Goal: Information Seeking & Learning: Learn about a topic

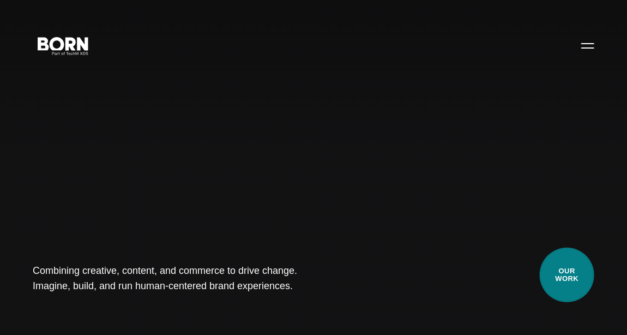
click at [586, 282] on link "Our Work" at bounding box center [567, 274] width 55 height 55
click at [582, 279] on link "Our Work" at bounding box center [567, 274] width 55 height 55
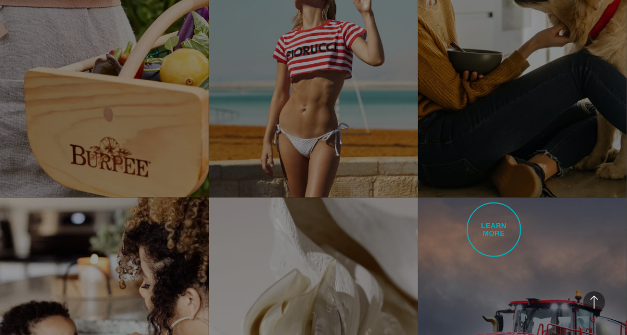
scroll to position [1998, 0]
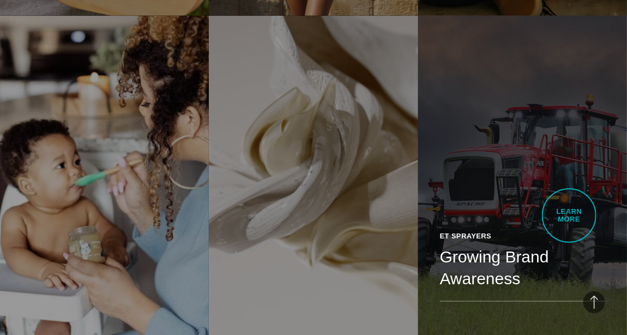
click at [569, 215] on div "ET Sprayers Growing Brand Awareness This project yielded a 145% increase in Mar…" at bounding box center [522, 277] width 209 height 136
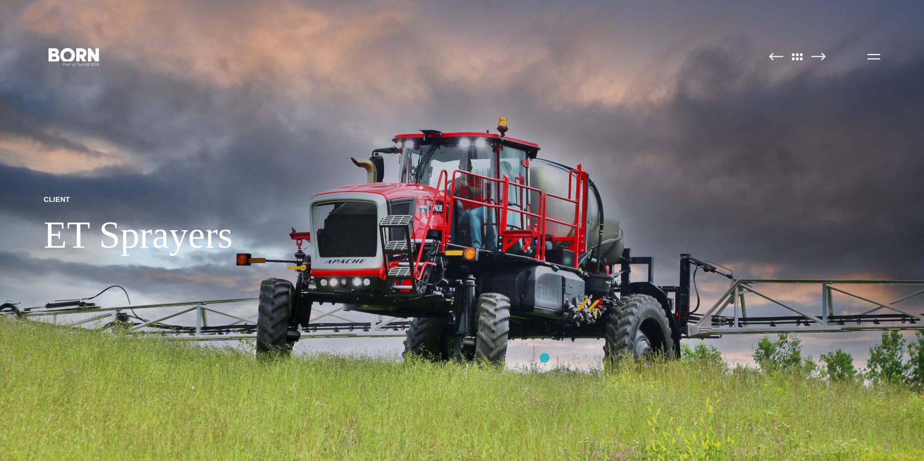
click at [544, 334] on img at bounding box center [462, 230] width 924 height 461
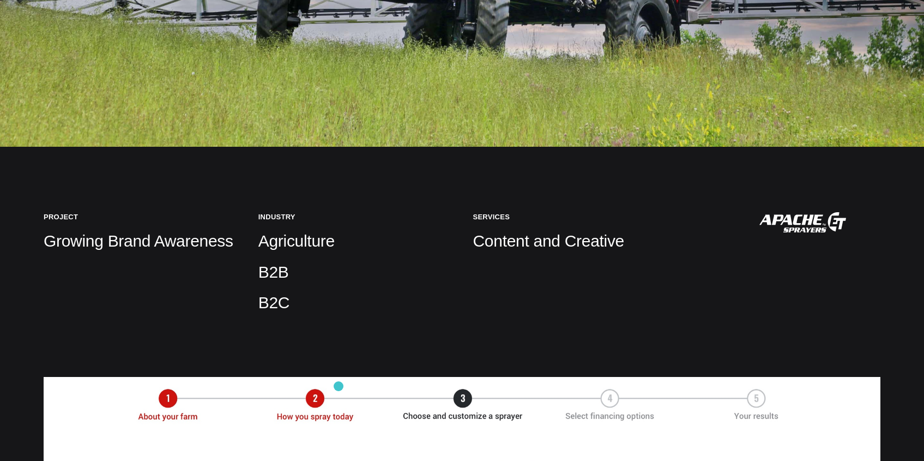
scroll to position [364, 0]
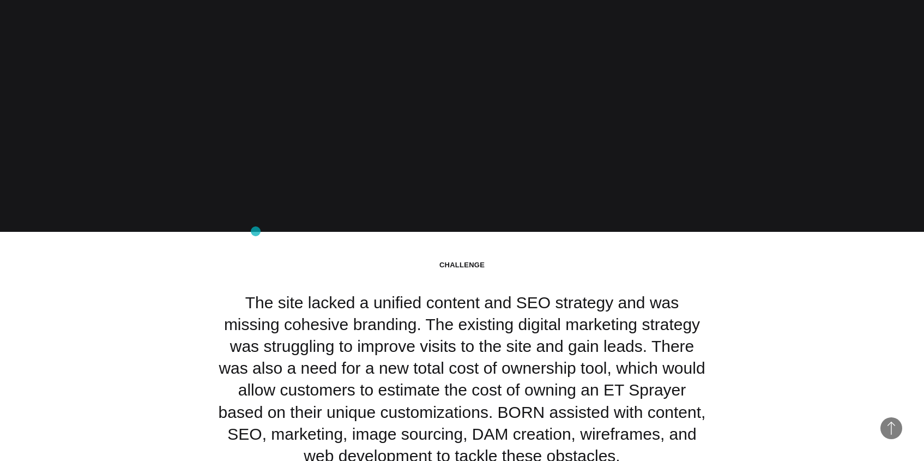
scroll to position [1999, 0]
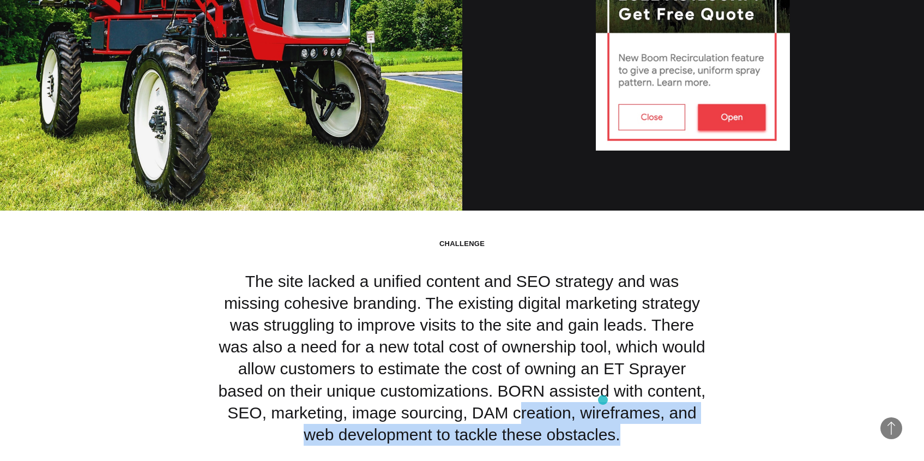
drag, startPoint x: 386, startPoint y: 383, endPoint x: 603, endPoint y: 399, distance: 217.5
click at [603, 334] on p "The site lacked a unified content and SEO strategy and was missing cohesive bra…" at bounding box center [462, 357] width 491 height 175
click at [604, 334] on p "The site lacked a unified content and SEO strategy and was missing cohesive bra…" at bounding box center [462, 357] width 491 height 175
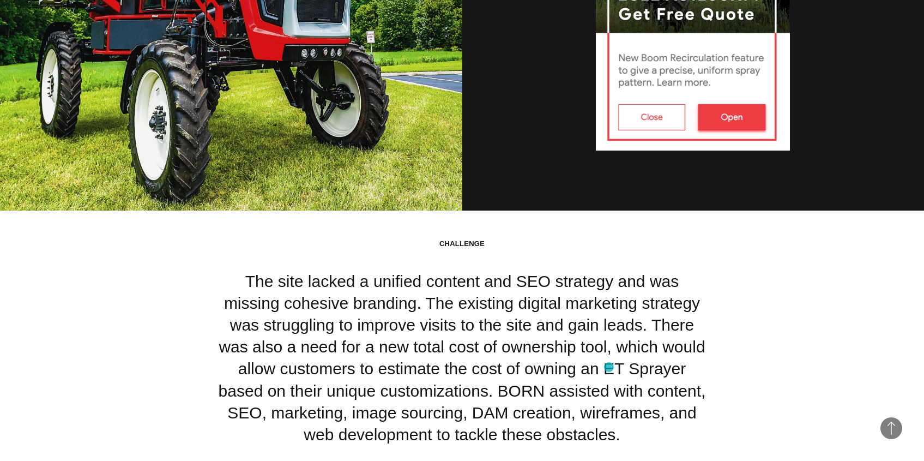
click at [608, 334] on p "The site lacked a unified content and SEO strategy and was missing cohesive bra…" at bounding box center [462, 357] width 491 height 175
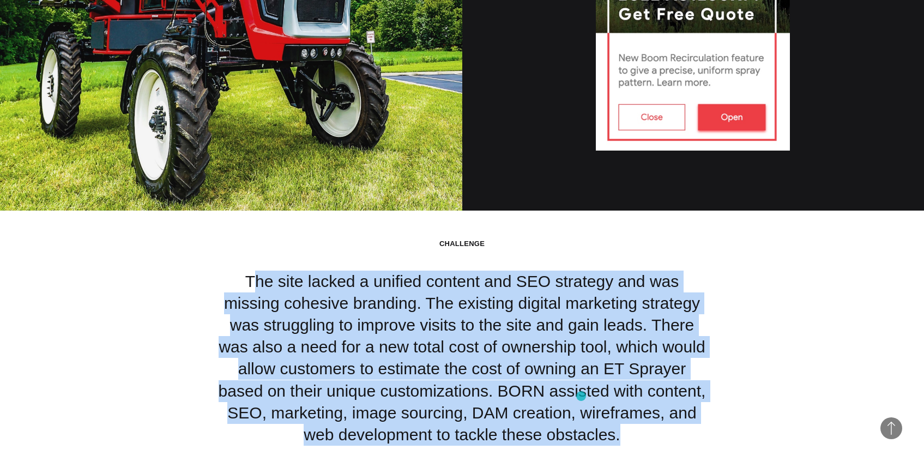
drag, startPoint x: 243, startPoint y: 237, endPoint x: 581, endPoint y: 396, distance: 373.8
click at [581, 334] on p "The site lacked a unified content and SEO strategy and was missing cohesive bra…" at bounding box center [462, 357] width 491 height 175
click at [601, 334] on section "CHALLENGE The site lacked a unified content and SEO strategy and was missing co…" at bounding box center [462, 346] width 924 height 273
click at [132, 320] on section "CHALLENGE The site lacked a unified content and SEO strategy and was missing co…" at bounding box center [462, 346] width 924 height 273
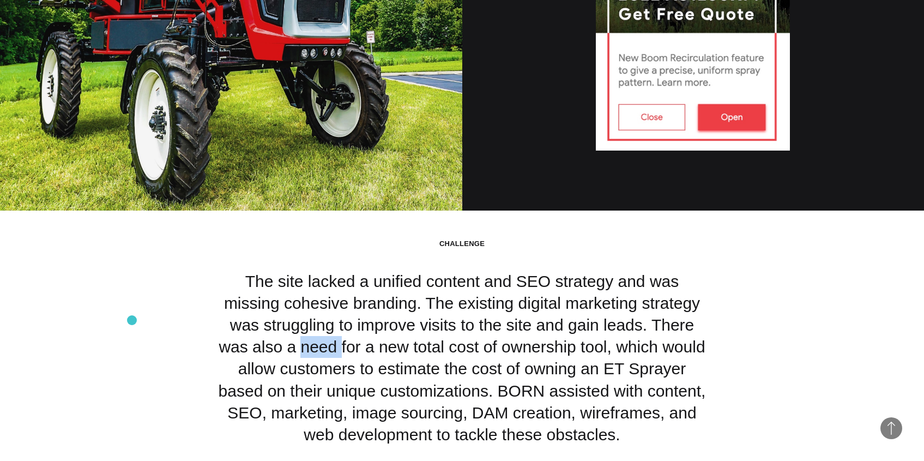
click at [132, 320] on section "CHALLENGE The site lacked a unified content and SEO strategy and was missing co…" at bounding box center [462, 346] width 924 height 273
click at [235, 270] on p "The site lacked a unified content and SEO strategy and was missing cohesive bra…" at bounding box center [462, 357] width 491 height 175
click at [424, 334] on p "The site lacked a unified content and SEO strategy and was missing cohesive bra…" at bounding box center [462, 357] width 491 height 175
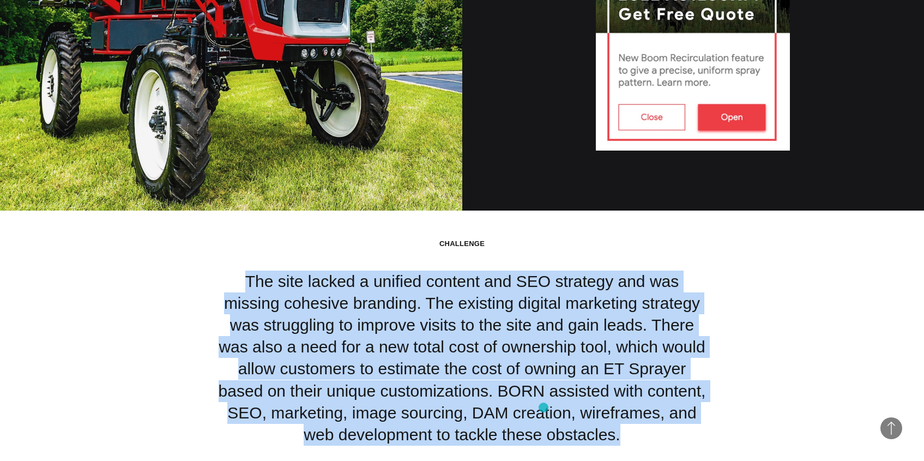
drag, startPoint x: 229, startPoint y: 244, endPoint x: 544, endPoint y: 407, distance: 354.4
click at [544, 334] on p "The site lacked a unified content and SEO strategy and was missing cohesive bra…" at bounding box center [462, 357] width 491 height 175
copy p "The site lacked a unified content and SEO strategy and was missing cohesive bra…"
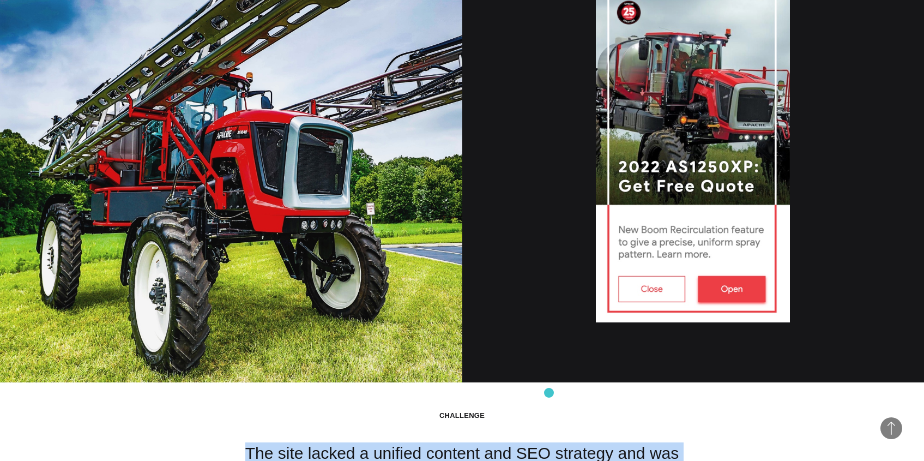
scroll to position [1816, 0]
